Goal: Find contact information: Obtain details needed to contact an individual or organization

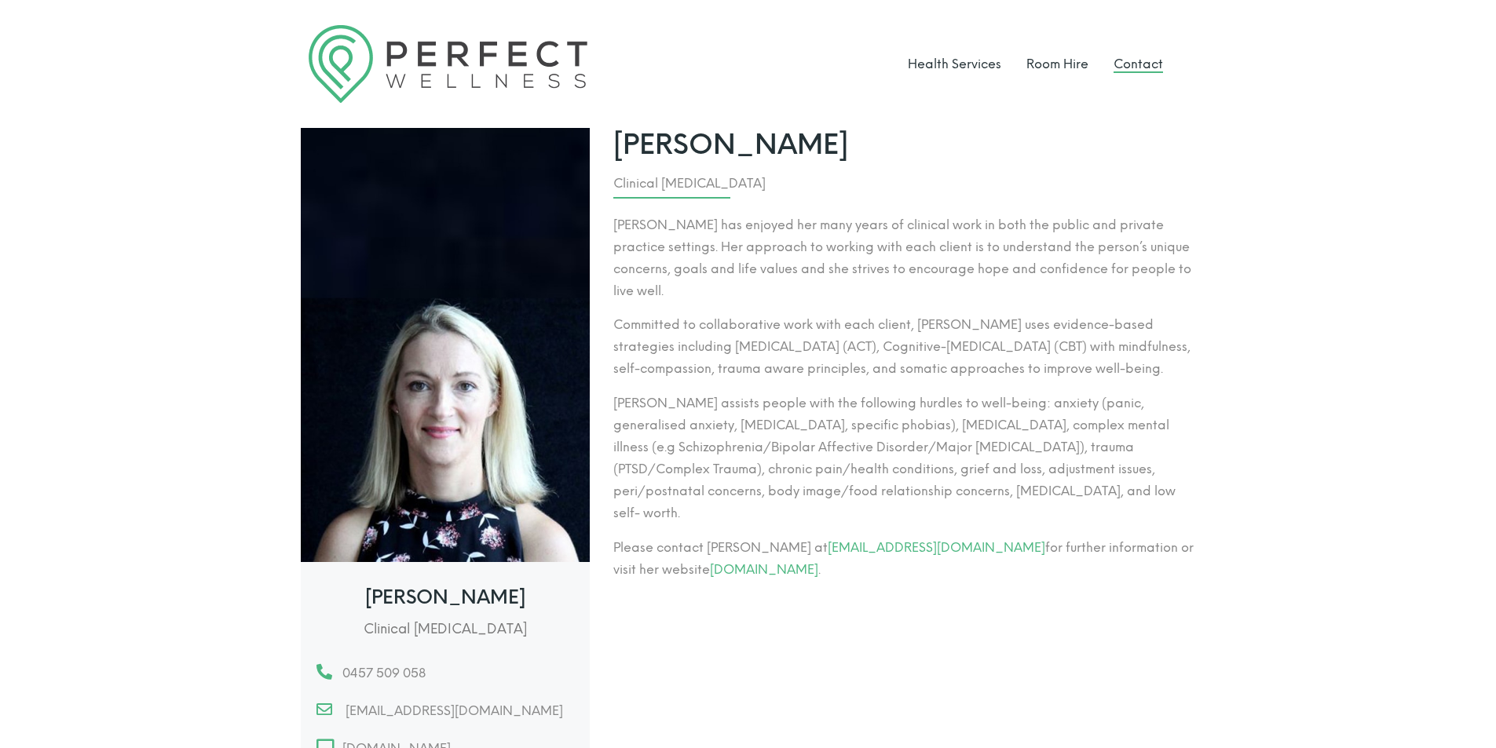
click at [1138, 59] on link "Contact" at bounding box center [1137, 64] width 49 height 15
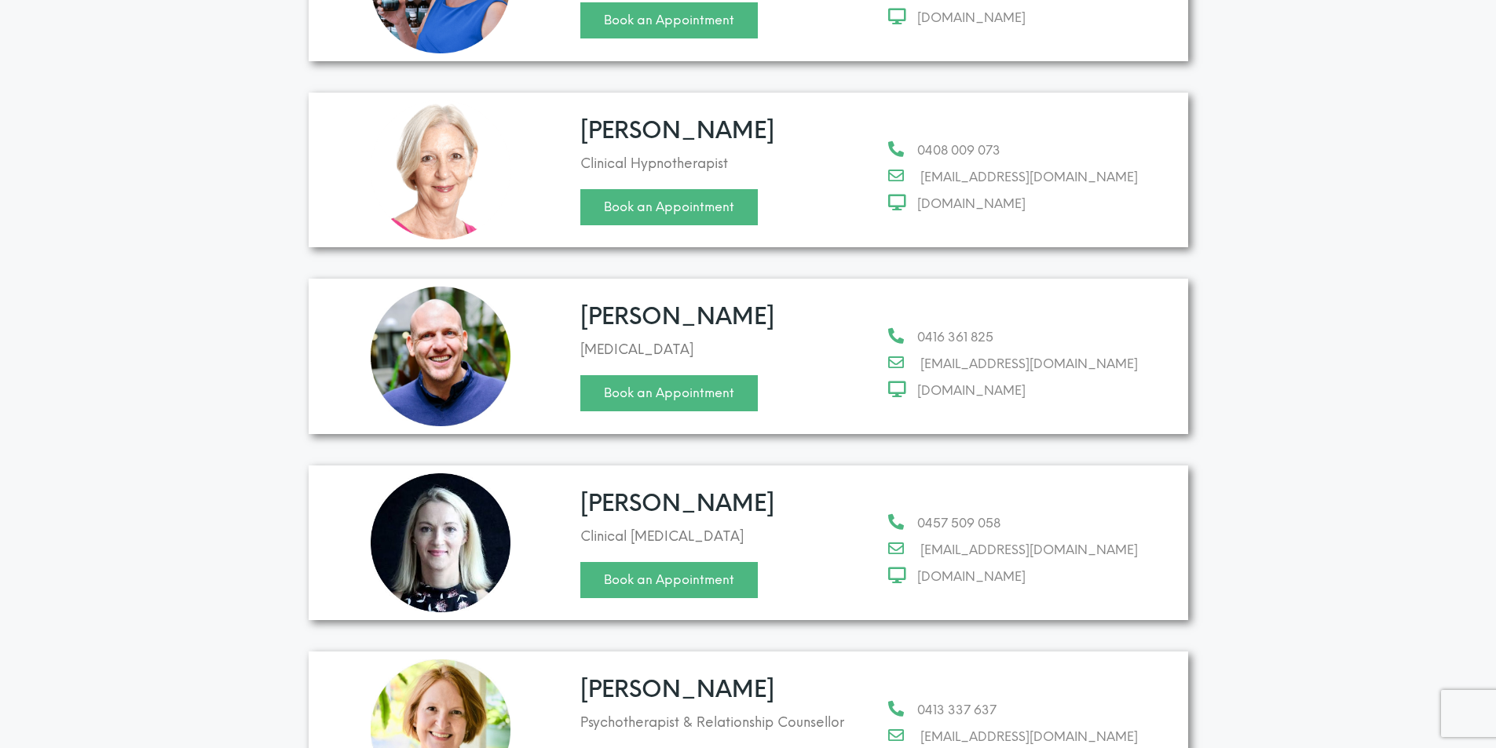
scroll to position [718, 0]
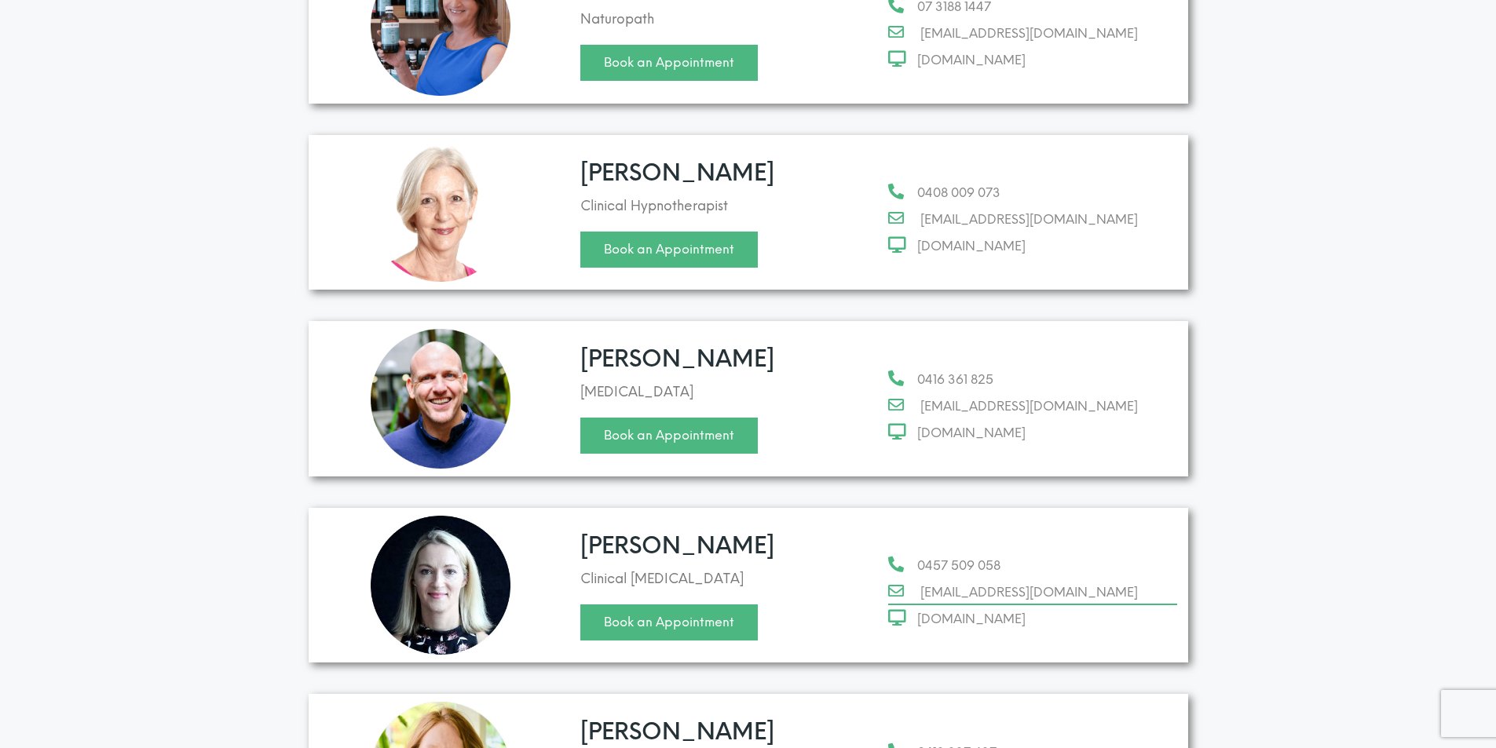
drag, startPoint x: 919, startPoint y: 536, endPoint x: 1147, endPoint y: 563, distance: 229.3
click at [1147, 563] on ul "0457 509 058 helenelliottpsychology@gmail.com helenelliottpsychology.com.au" at bounding box center [1032, 592] width 288 height 75
copy ul "0457 509 058 helenelliottpsychology@gmail.com"
